Goal: Task Accomplishment & Management: Use online tool/utility

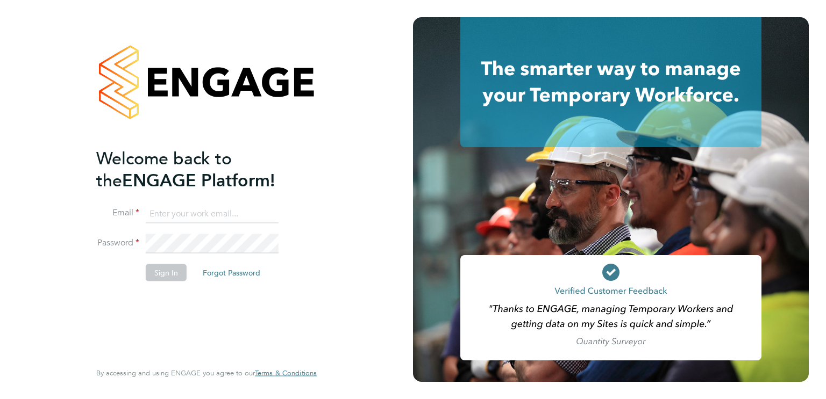
type input "[EMAIL_ADDRESS][PERSON_NAME][DOMAIN_NAME]"
click at [164, 278] on button "Sign In" at bounding box center [166, 272] width 41 height 17
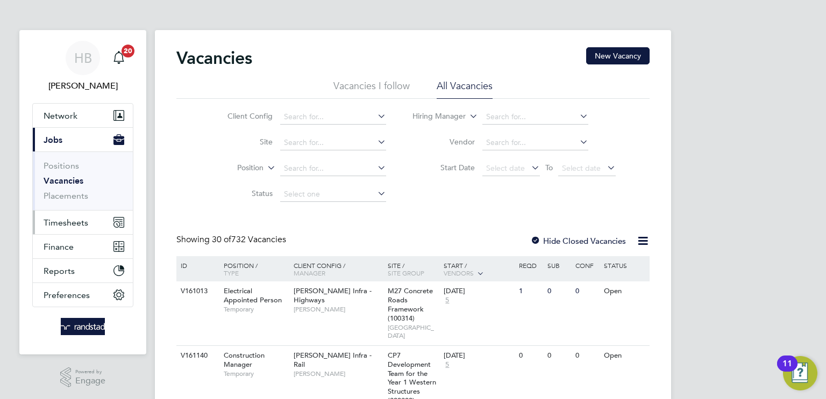
click at [76, 220] on span "Timesheets" at bounding box center [66, 223] width 45 height 10
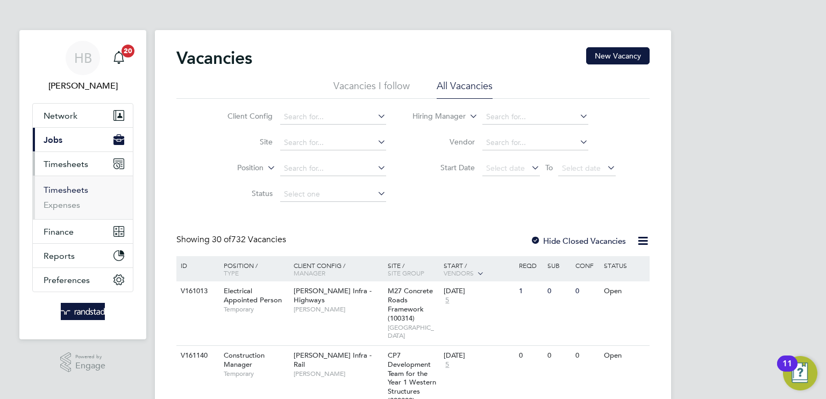
click at [73, 188] on link "Timesheets" at bounding box center [66, 190] width 45 height 10
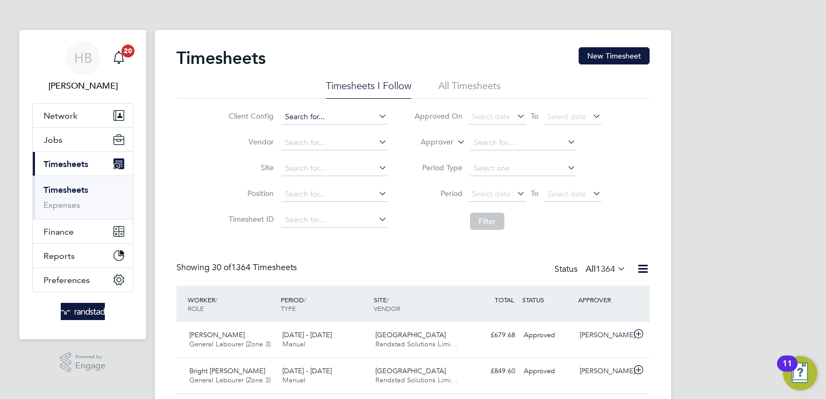
click at [327, 112] on input at bounding box center [334, 117] width 106 height 15
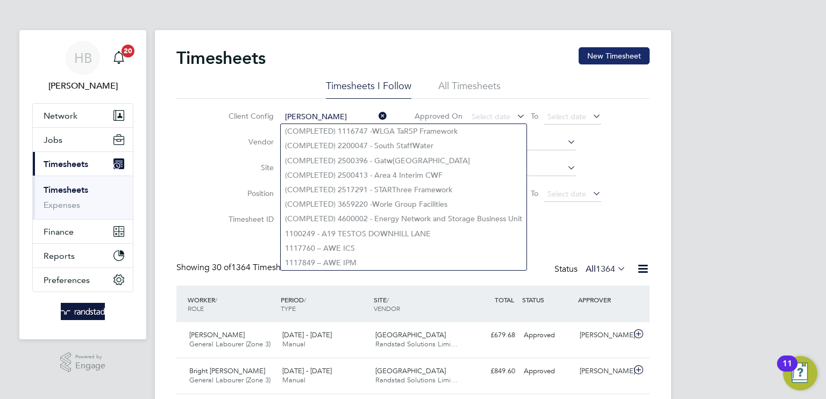
type input "willi"
click at [601, 51] on button "New Timesheet" at bounding box center [614, 55] width 71 height 17
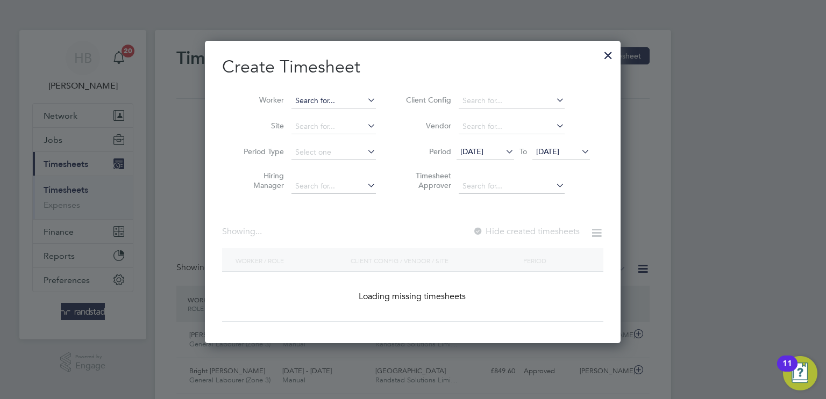
click at [308, 102] on input at bounding box center [333, 101] width 84 height 15
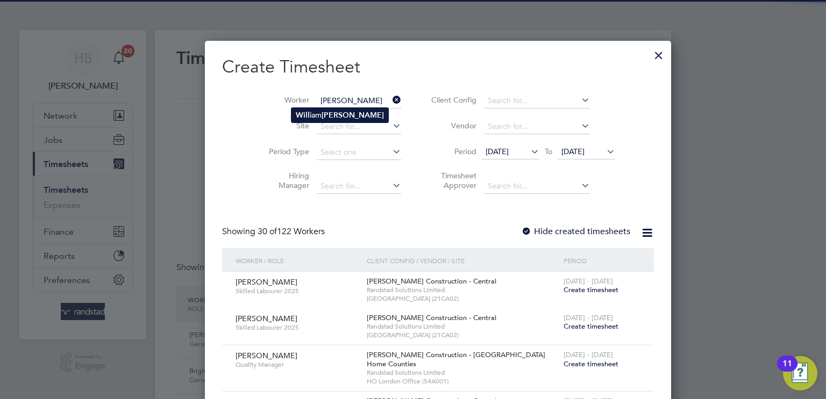
click at [302, 115] on b "Will" at bounding box center [303, 115] width 14 height 9
type input "William Mathie"
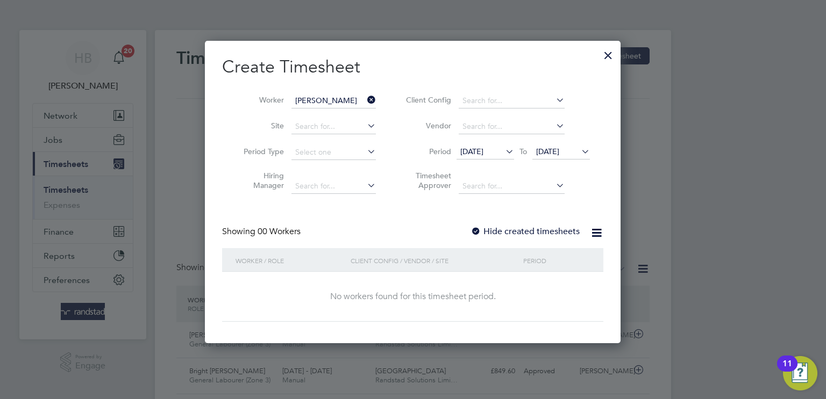
click at [510, 229] on label "Hide created timesheets" at bounding box center [524, 231] width 109 height 11
click at [476, 230] on div at bounding box center [475, 232] width 11 height 11
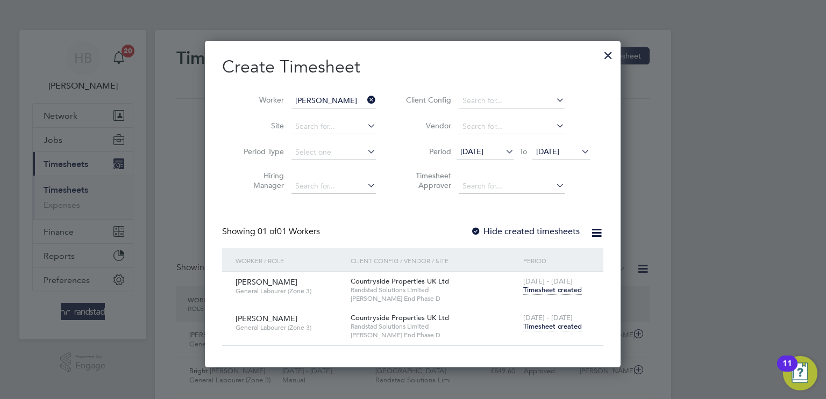
click at [544, 330] on span "Timesheet created" at bounding box center [552, 327] width 59 height 10
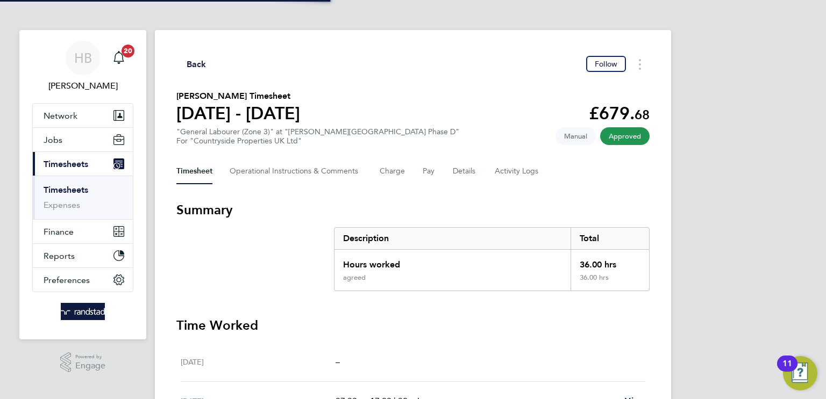
click at [542, 325] on h3 "Time Worked" at bounding box center [412, 325] width 473 height 17
